Goal: Information Seeking & Learning: Learn about a topic

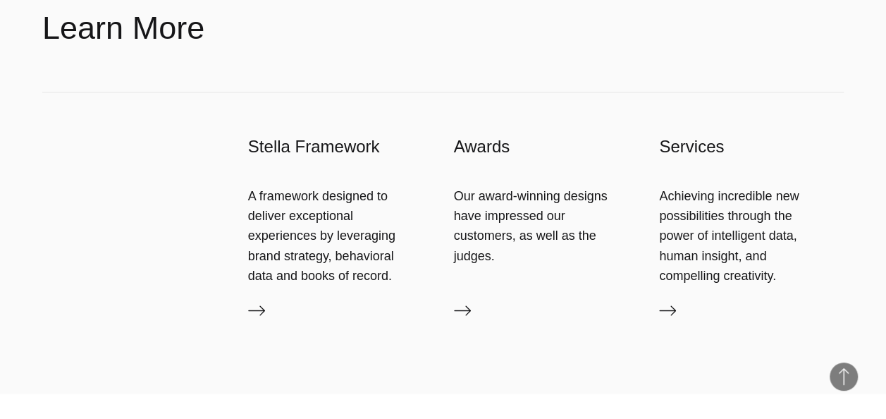
scroll to position [1184, 0]
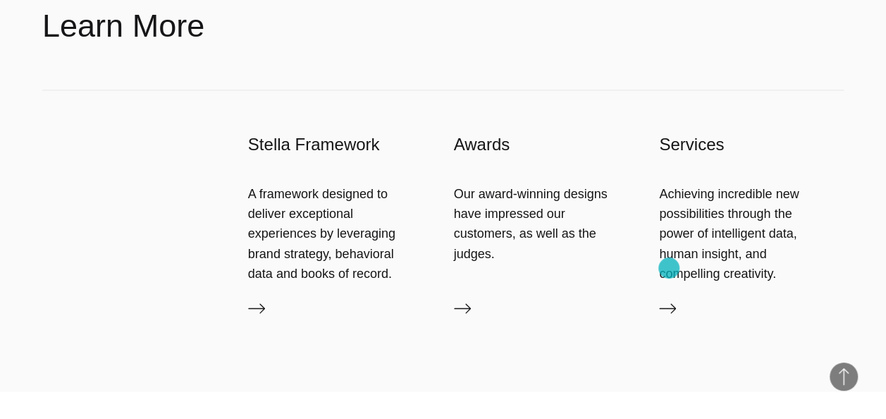
click at [669, 303] on icon at bounding box center [667, 308] width 17 height 10
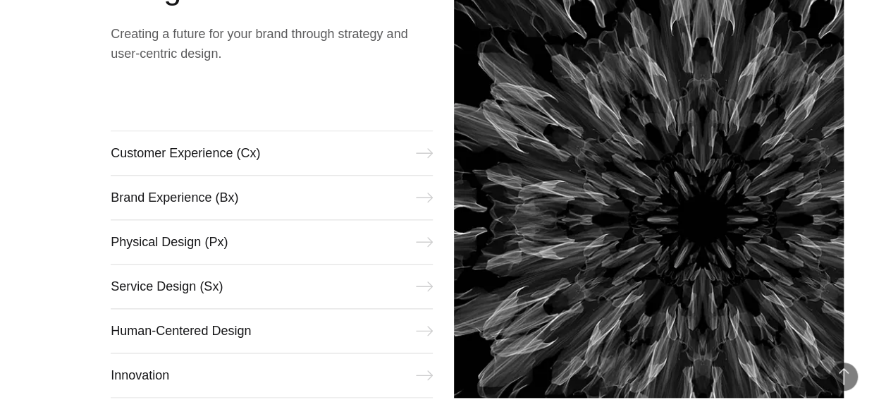
scroll to position [564, 0]
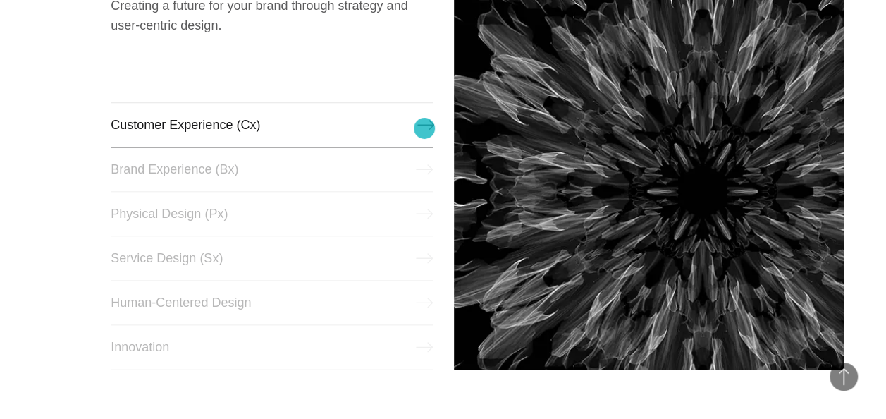
click at [424, 128] on link "Customer Experience (Cx)" at bounding box center [271, 124] width 321 height 45
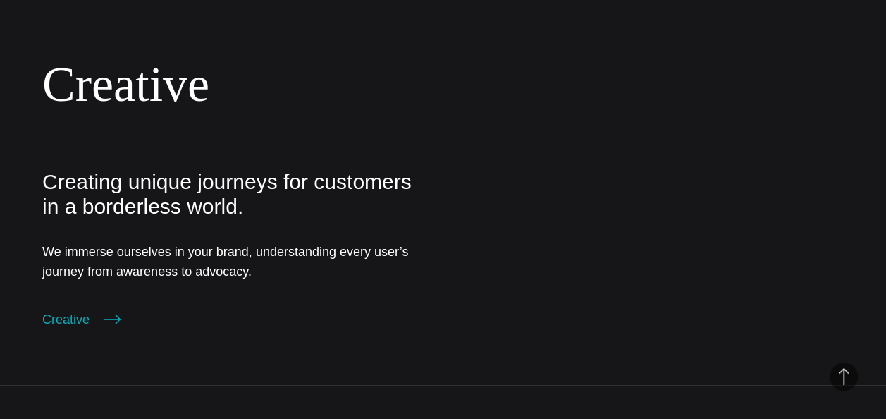
scroll to position [1889, 0]
